Goal: Find specific page/section: Find specific page/section

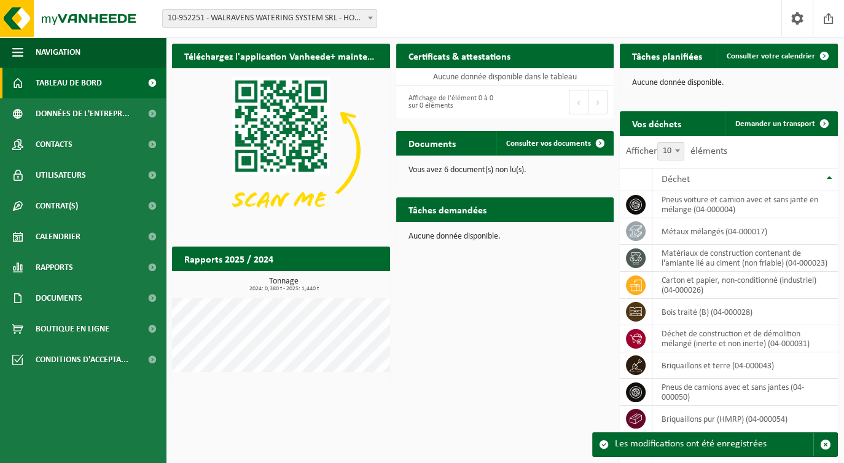
click at [458, 356] on div "Téléchargez l'application Vanheede+ maintenant! Cachez Certificats & attestatio…" at bounding box center [505, 255] width 672 height 437
click at [64, 297] on span "Documents" at bounding box center [59, 298] width 47 height 31
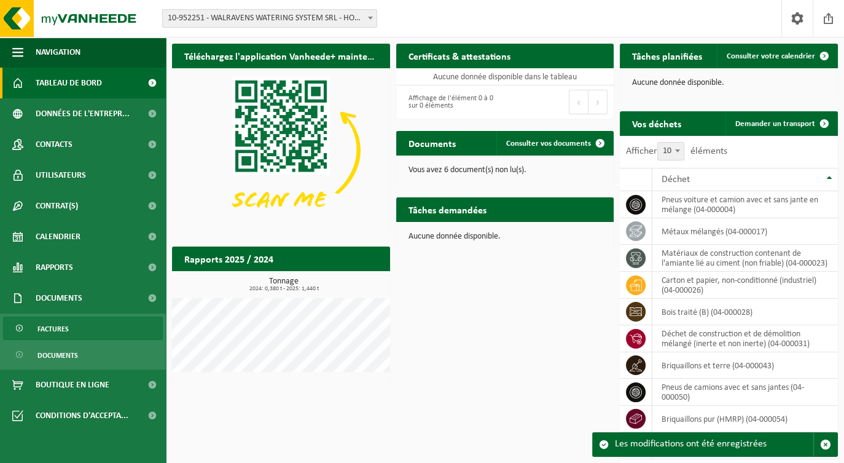
click at [53, 330] on span "Factures" at bounding box center [52, 328] width 31 height 23
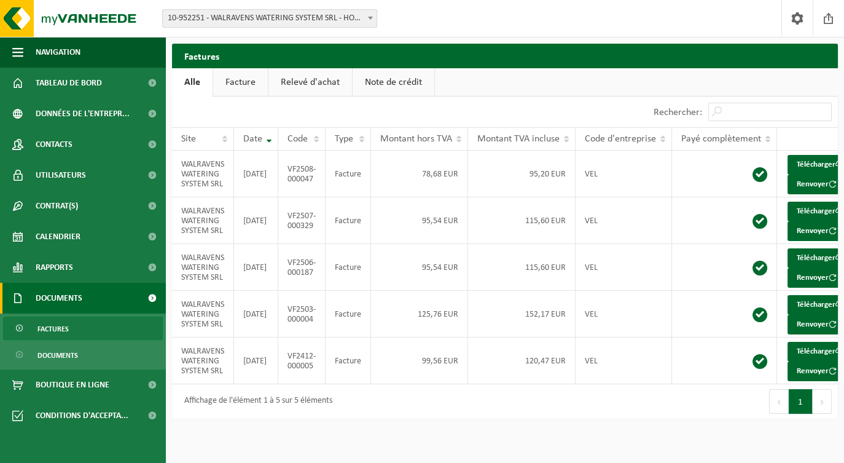
click at [236, 80] on link "Facture" at bounding box center [240, 82] width 55 height 28
click at [320, 88] on link "Relevé d'achat" at bounding box center [311, 82] width 84 height 28
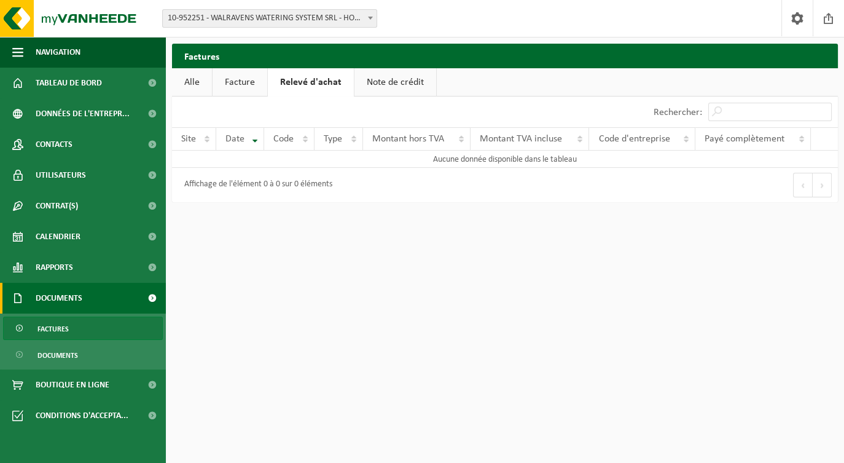
click at [384, 87] on link "Note de crédit" at bounding box center [396, 82] width 82 height 28
click at [97, 77] on span "Tableau de bord" at bounding box center [69, 83] width 66 height 31
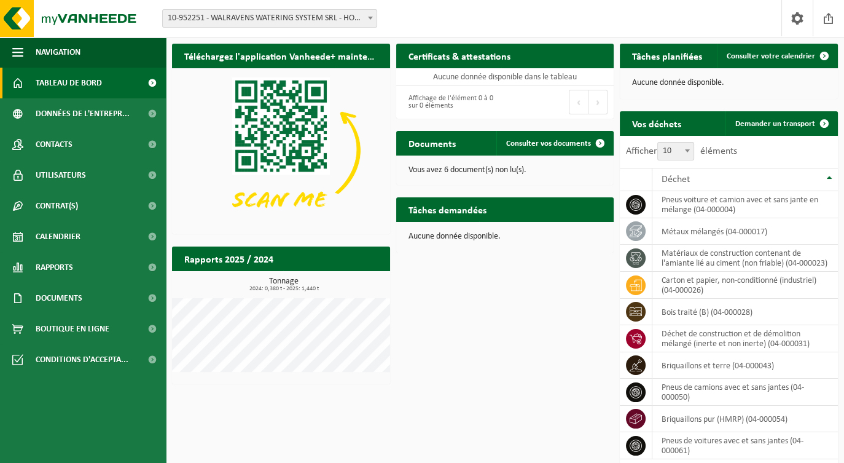
click at [368, 17] on b at bounding box center [370, 18] width 5 height 3
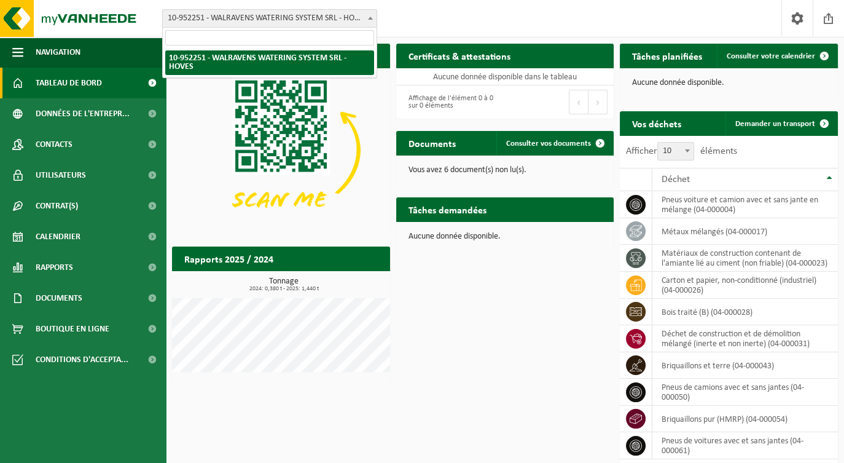
click at [413, 8] on div "Site: 10-952251 - WALRAVENS WATERING SYSTEM SRL - HOVES 10-952251 - WALRAVENS W…" at bounding box center [422, 18] width 844 height 37
